Goal: Task Accomplishment & Management: Use online tool/utility

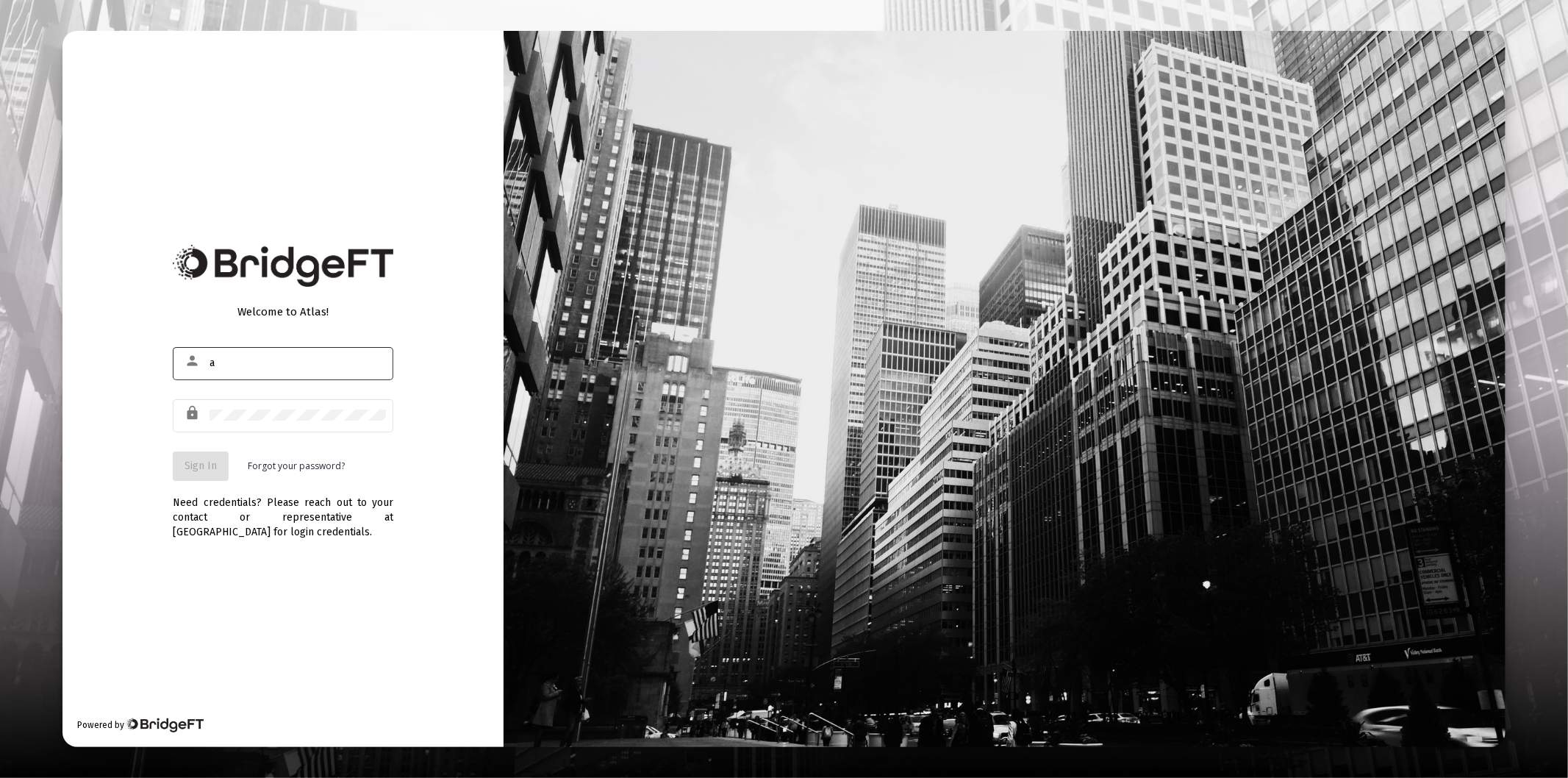
type input "[PERSON_NAME][EMAIL_ADDRESS][DOMAIN_NAME]"
click at [317, 406] on div at bounding box center [297, 415] width 176 height 36
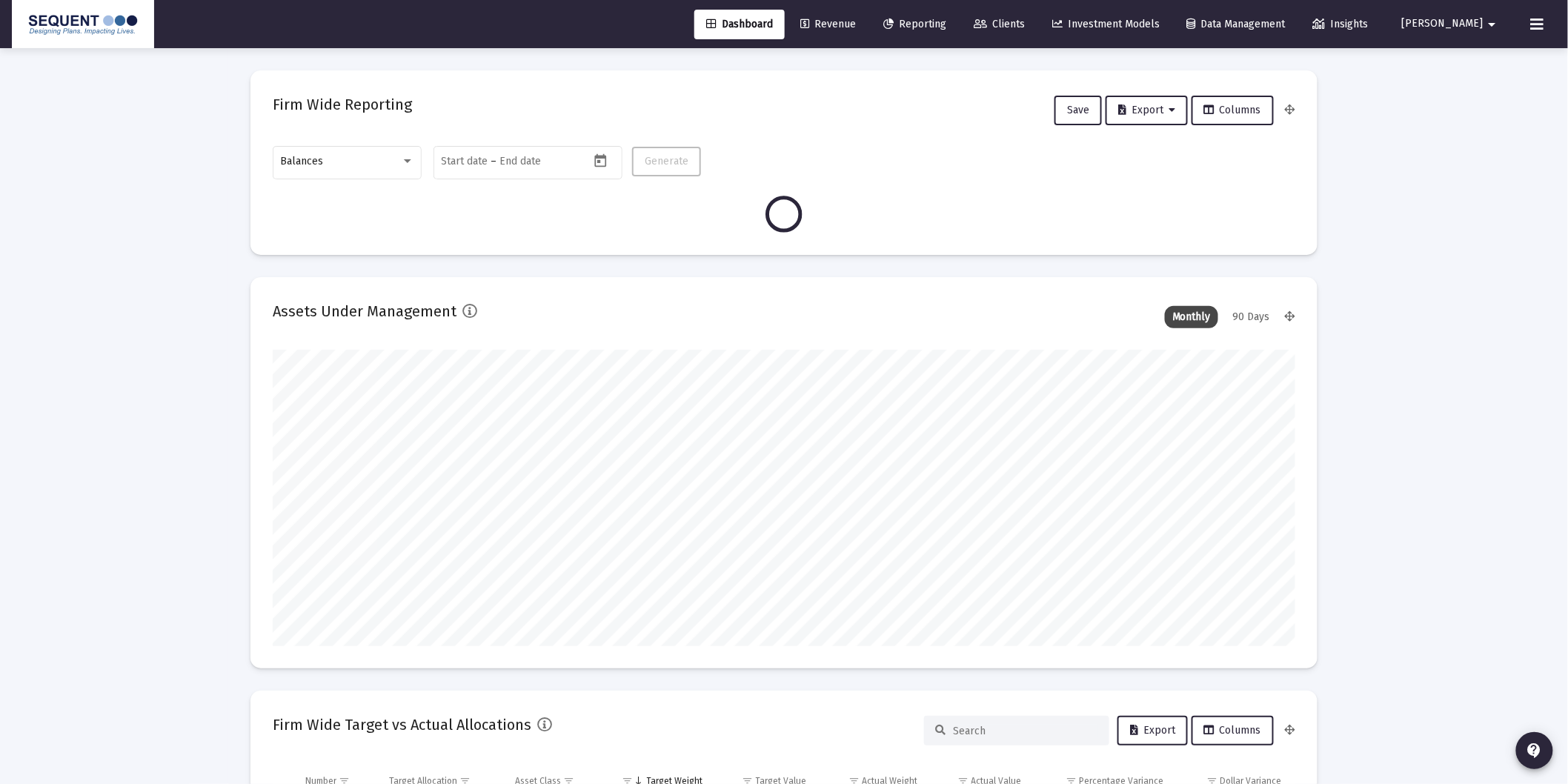
scroll to position [297, 549]
type input "[DATE]"
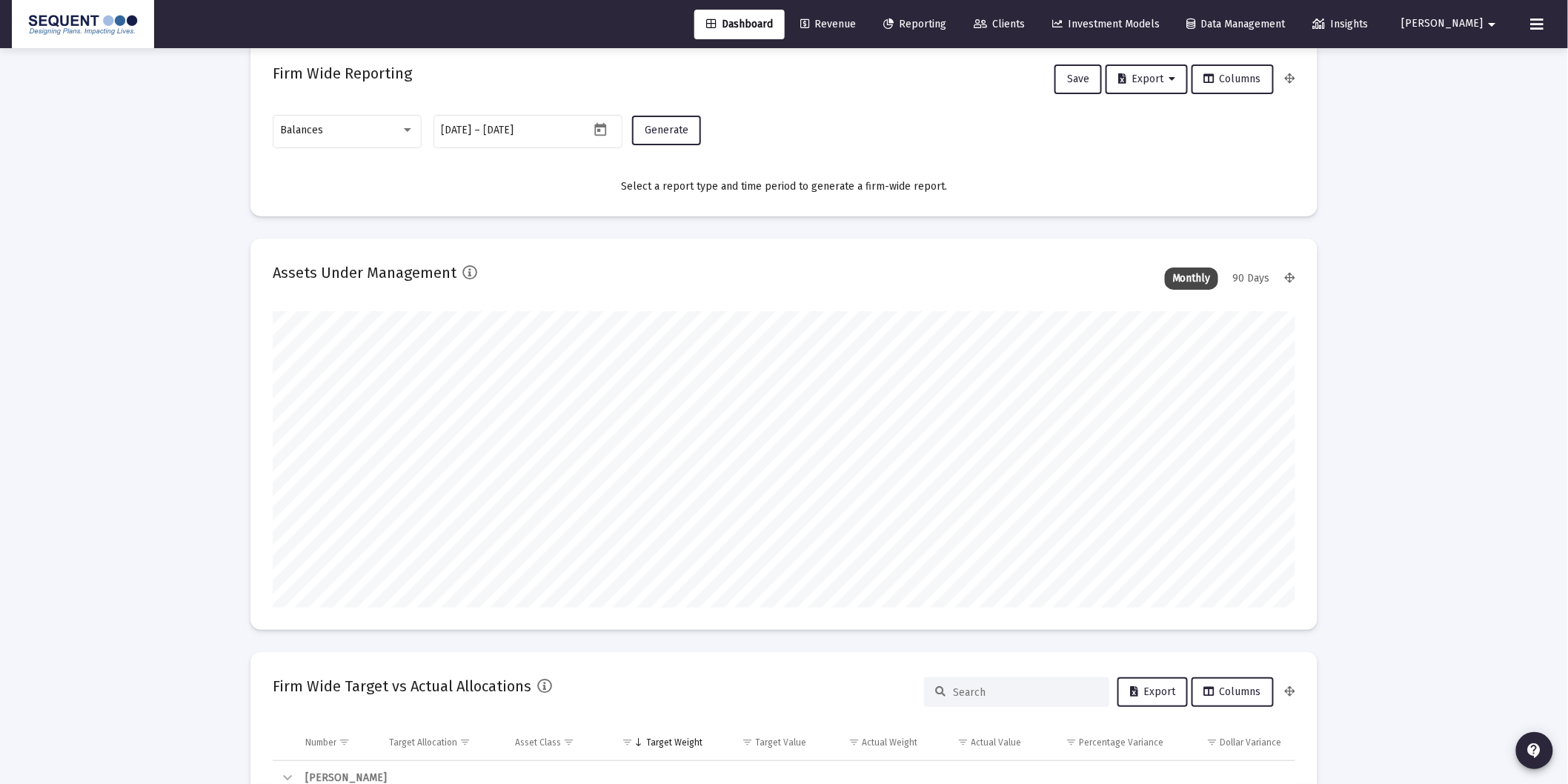
scroll to position [0, 0]
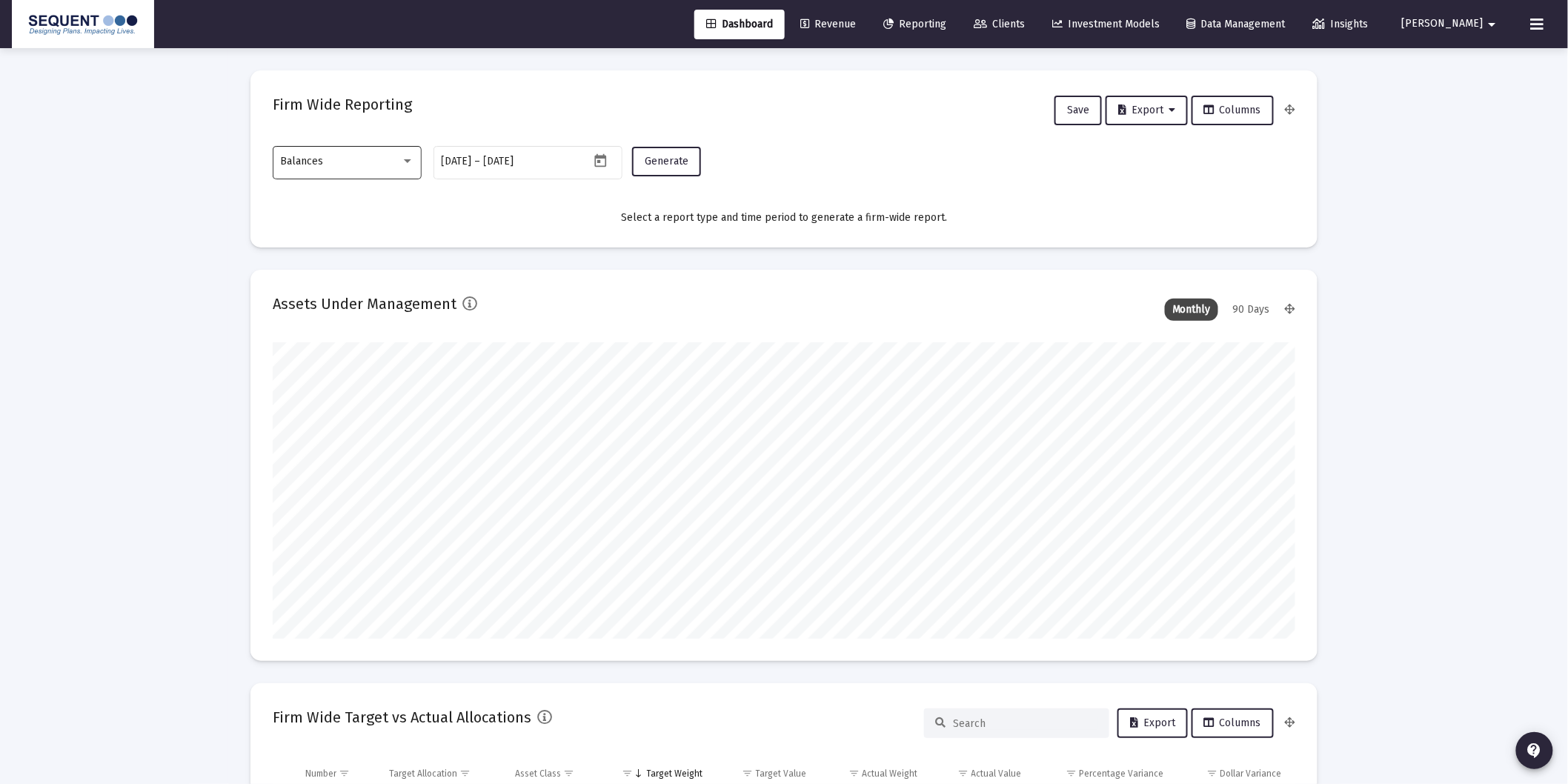
click at [383, 165] on div "Balances" at bounding box center [341, 162] width 120 height 12
click at [334, 75] on span "Transactions" at bounding box center [348, 68] width 134 height 31
click at [671, 157] on span "Generate" at bounding box center [666, 161] width 44 height 13
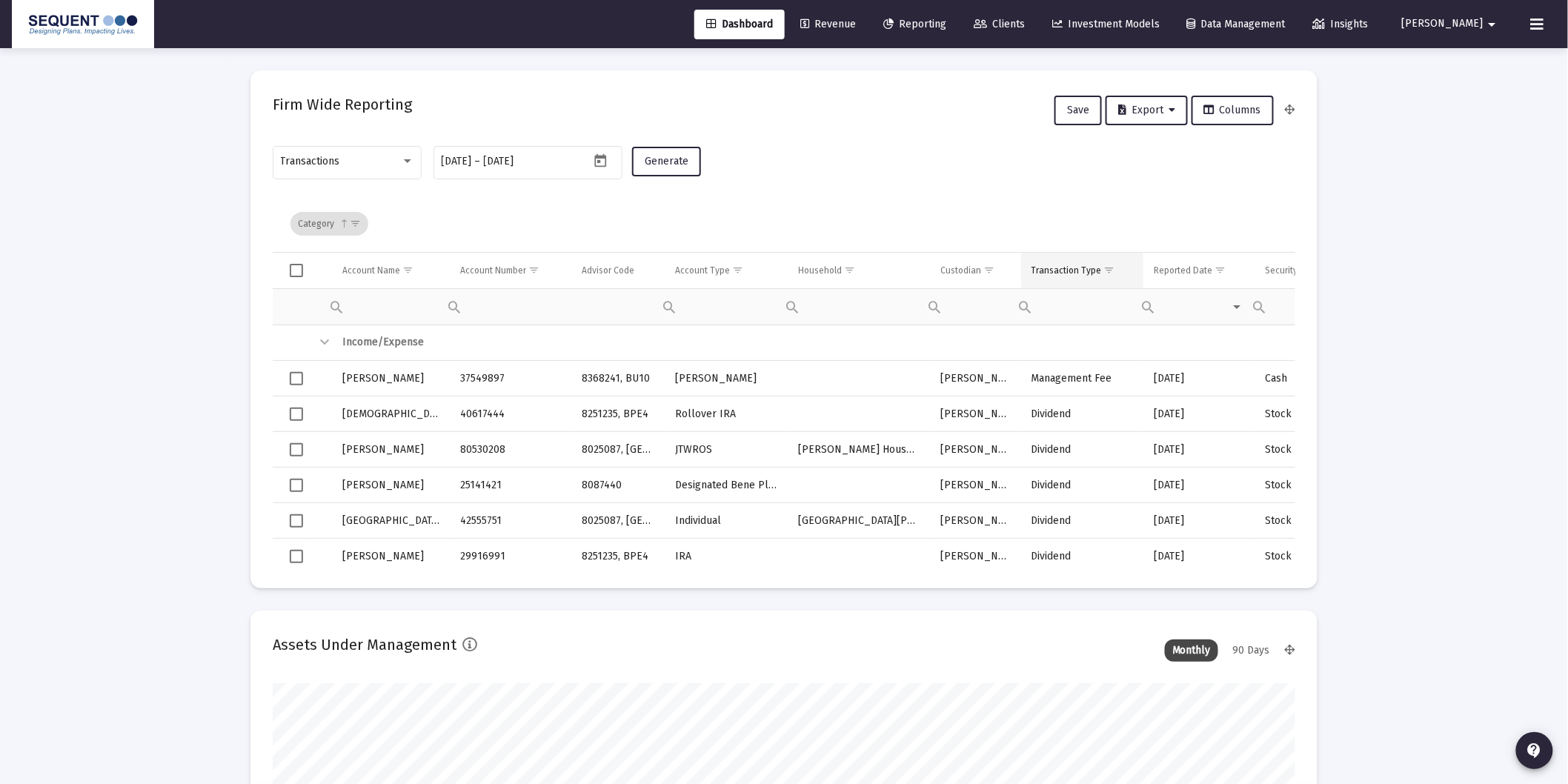
click at [1109, 267] on span "Show filter options for column 'Transaction Type'" at bounding box center [1109, 270] width 11 height 11
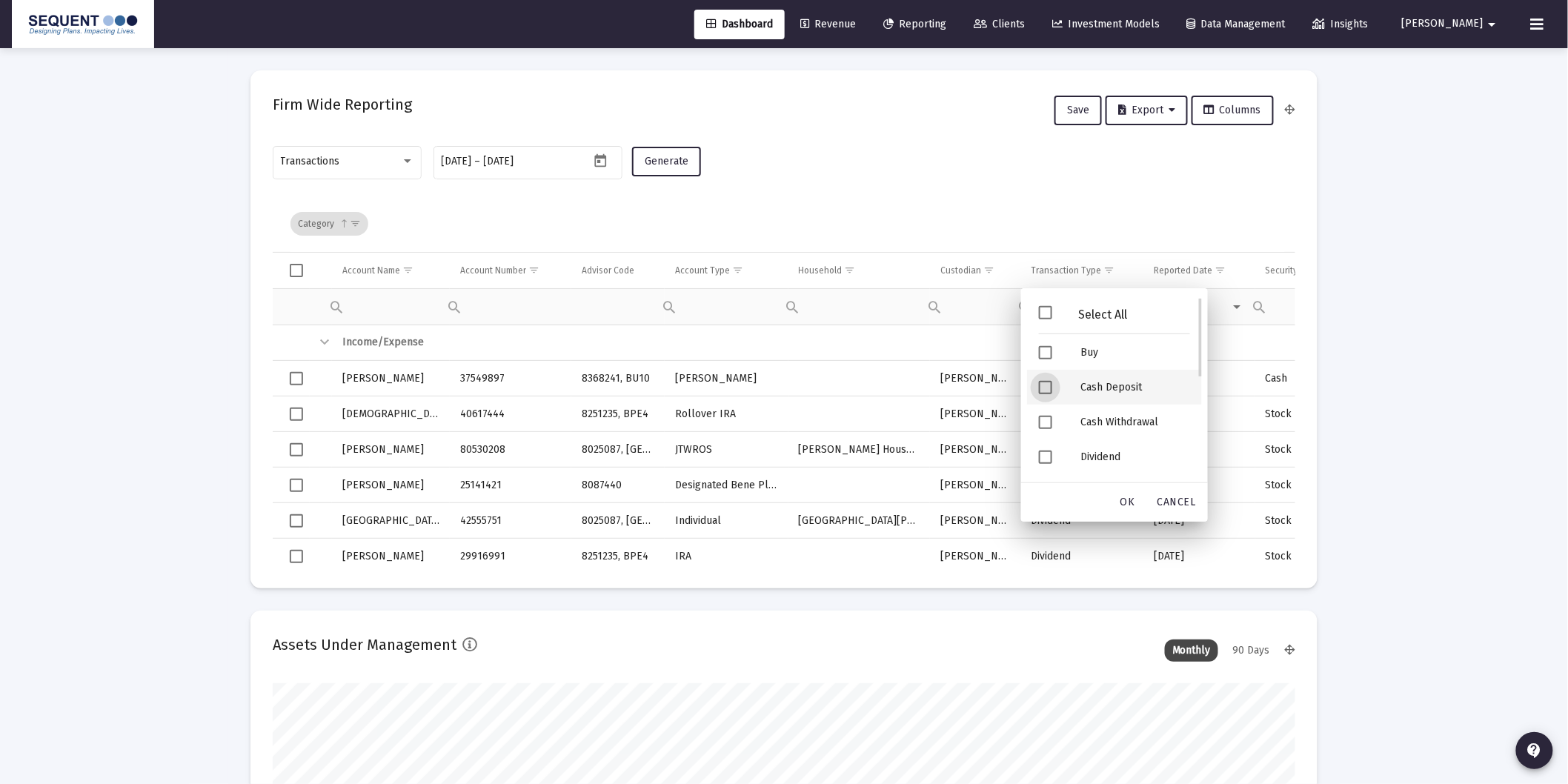
click at [1103, 386] on div "Cash Deposit" at bounding box center [1136, 387] width 134 height 35
click at [1115, 389] on div "Security Deposit" at bounding box center [1136, 390] width 134 height 35
click at [1132, 497] on span "OK" at bounding box center [1128, 501] width 15 height 13
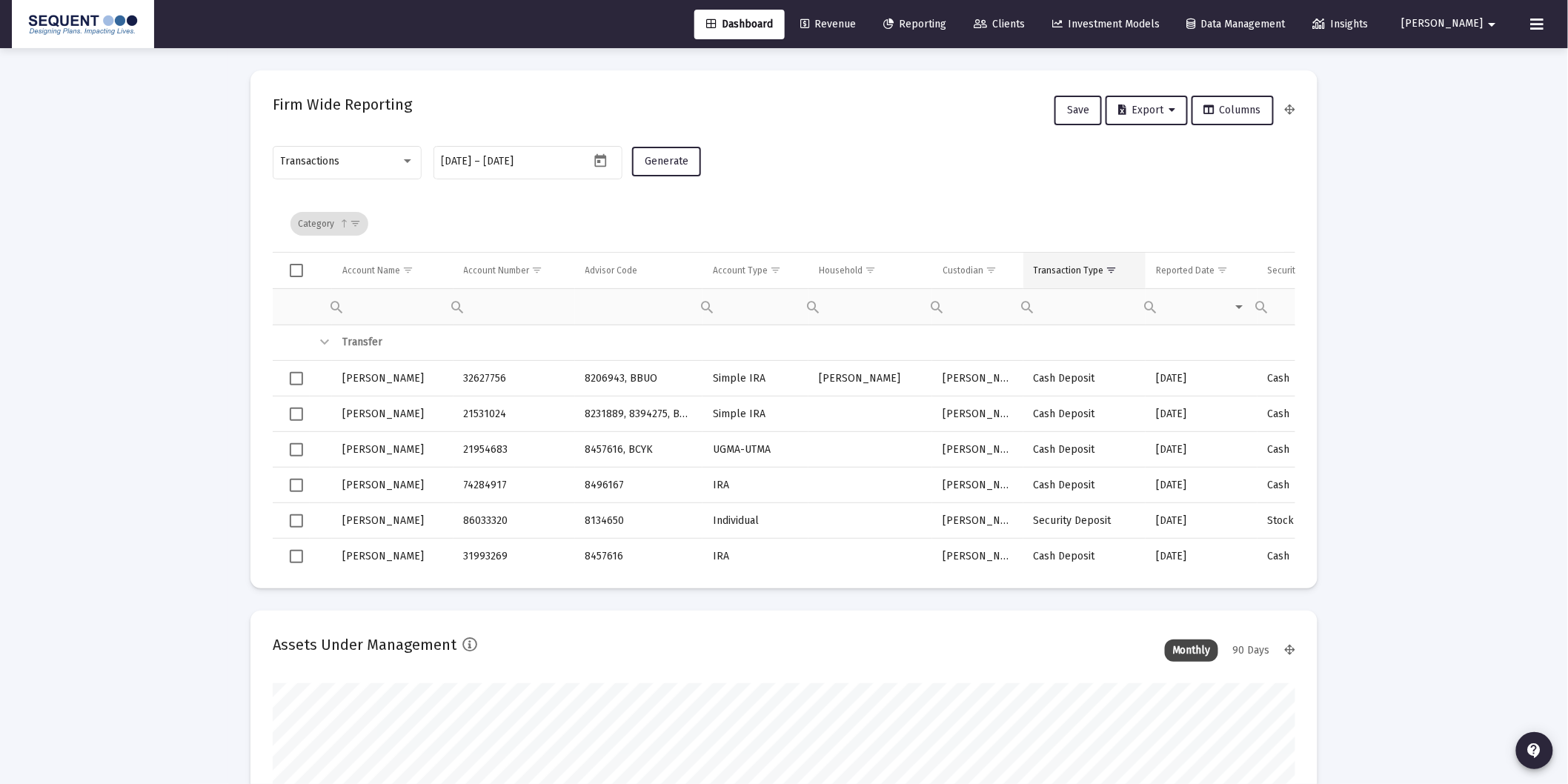
click at [1073, 265] on div "Transaction Type" at bounding box center [1069, 271] width 70 height 12
click at [1134, 113] on span "Export" at bounding box center [1146, 110] width 57 height 13
click at [1146, 145] on button "Export All Rows" at bounding box center [1153, 149] width 101 height 36
